Goal: Browse casually

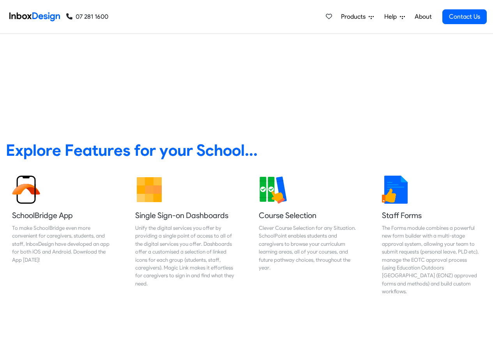
scroll to position [47, 0]
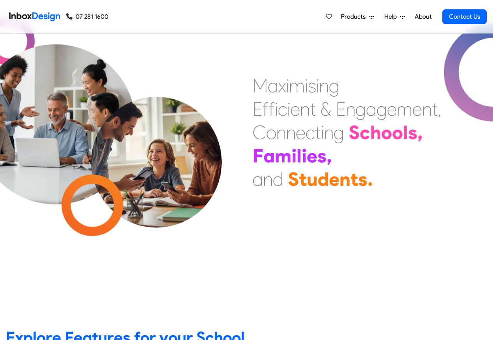
checkbox input "true"
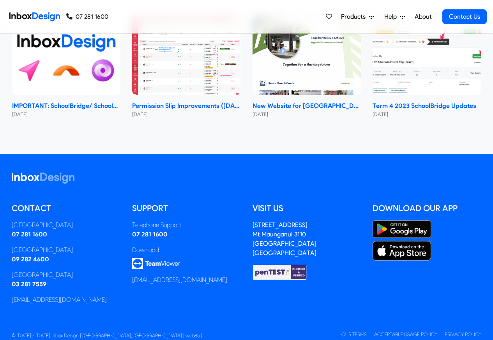
checkbox input "true"
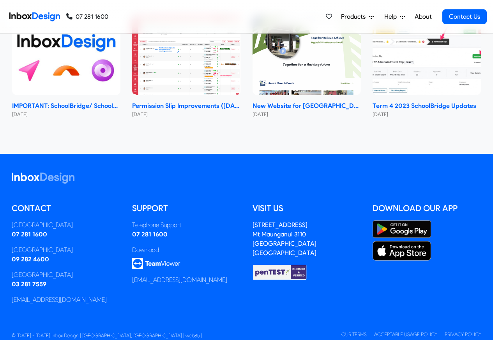
checkbox input "true"
